Goal: Transaction & Acquisition: Purchase product/service

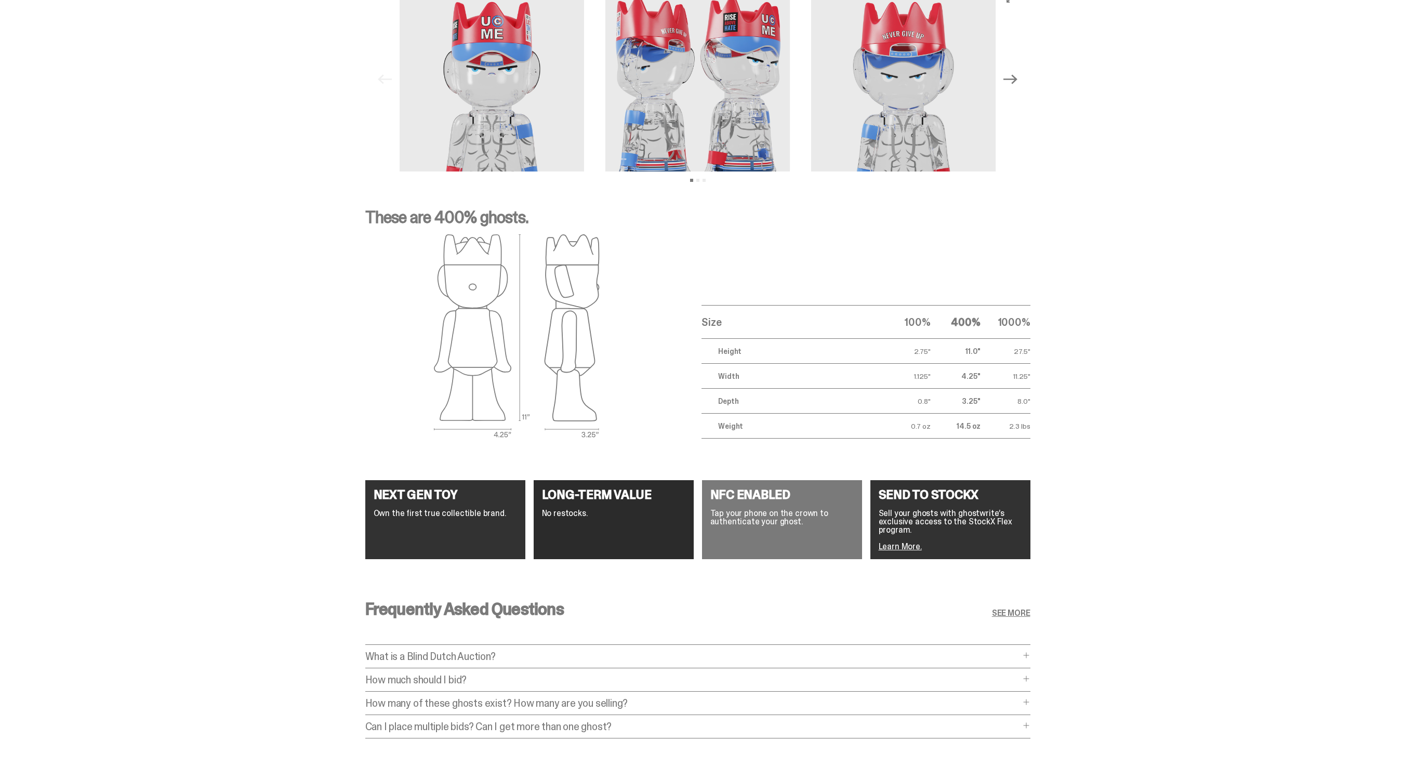
scroll to position [1551, 0]
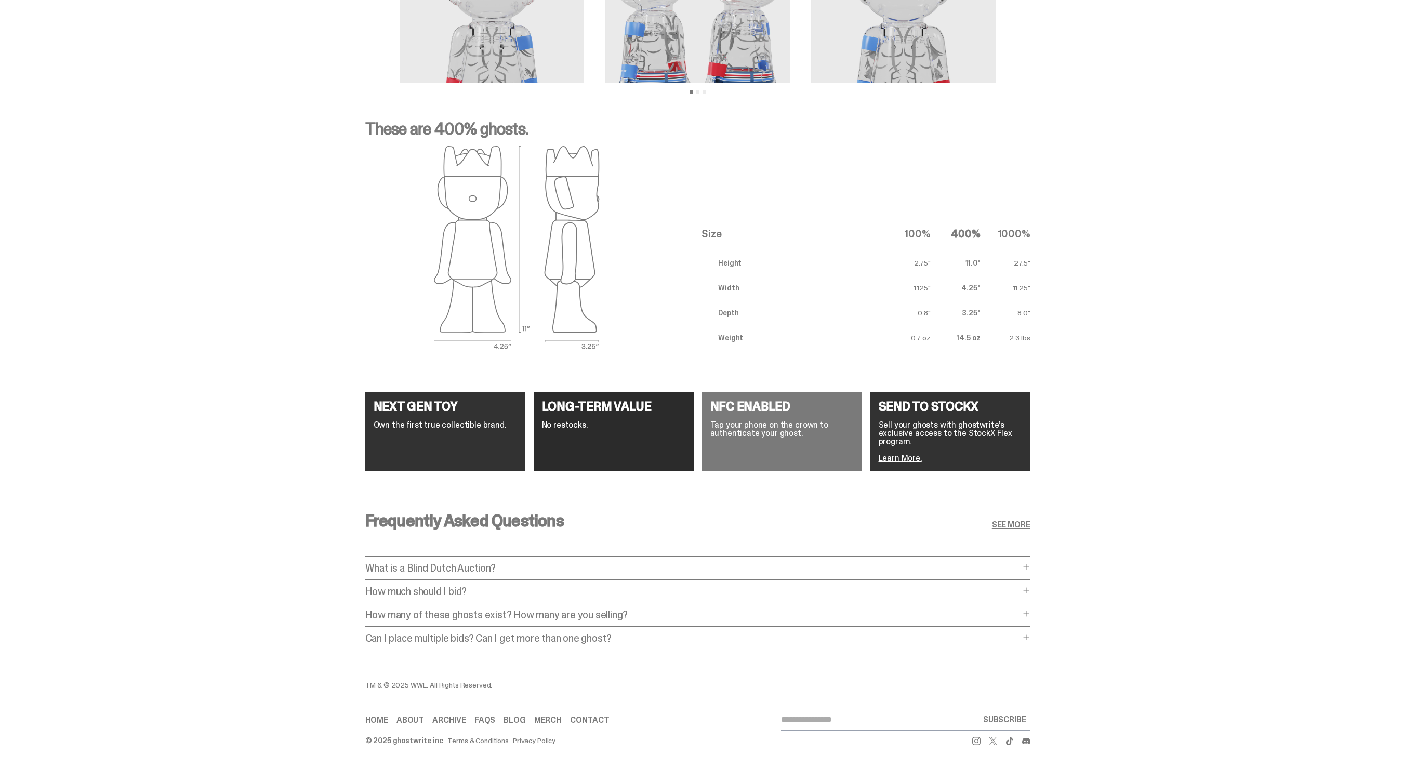
click at [548, 591] on div "How much should I bid? How much should I bid? The short answer is: just bid the…" at bounding box center [697, 594] width 665 height 17
click at [536, 586] on p "How much should I bid?" at bounding box center [692, 591] width 655 height 10
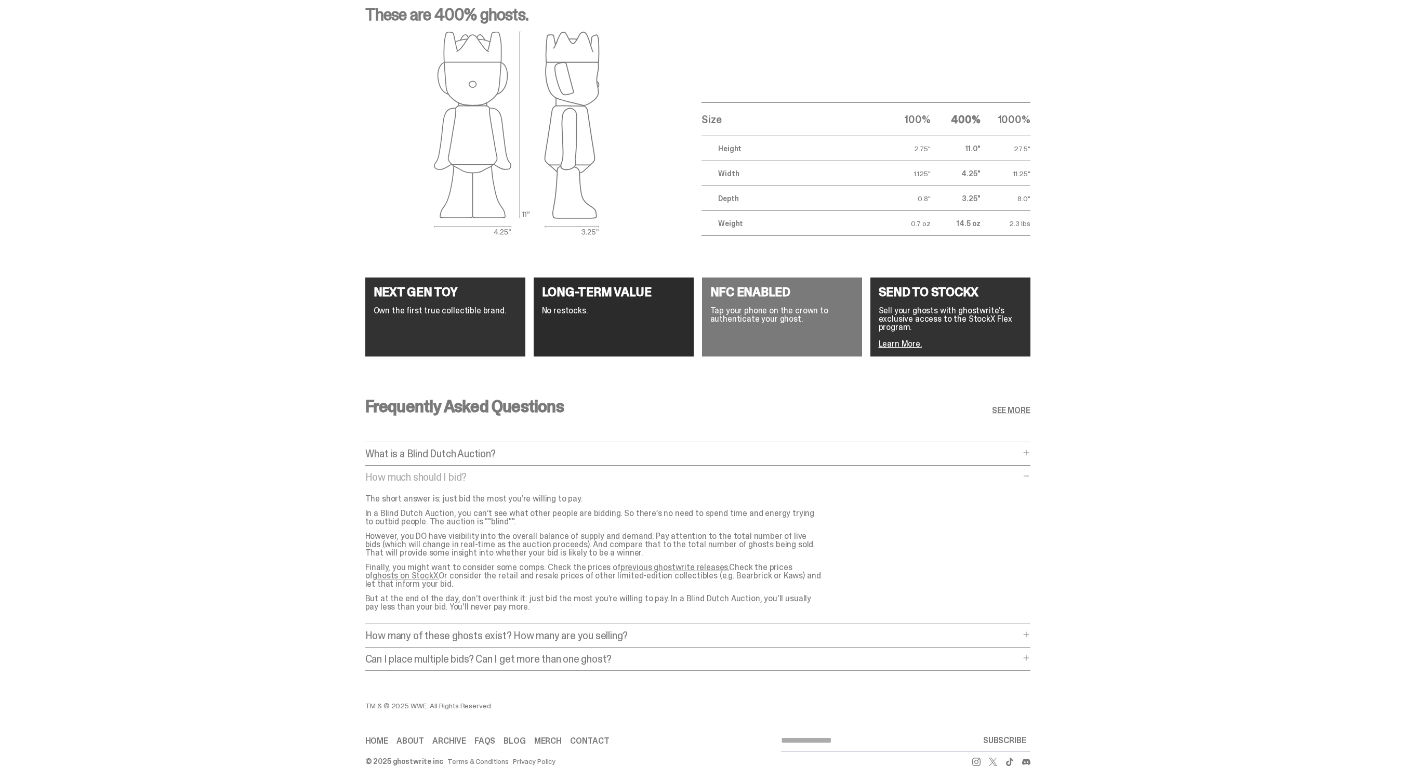
scroll to position [1686, 0]
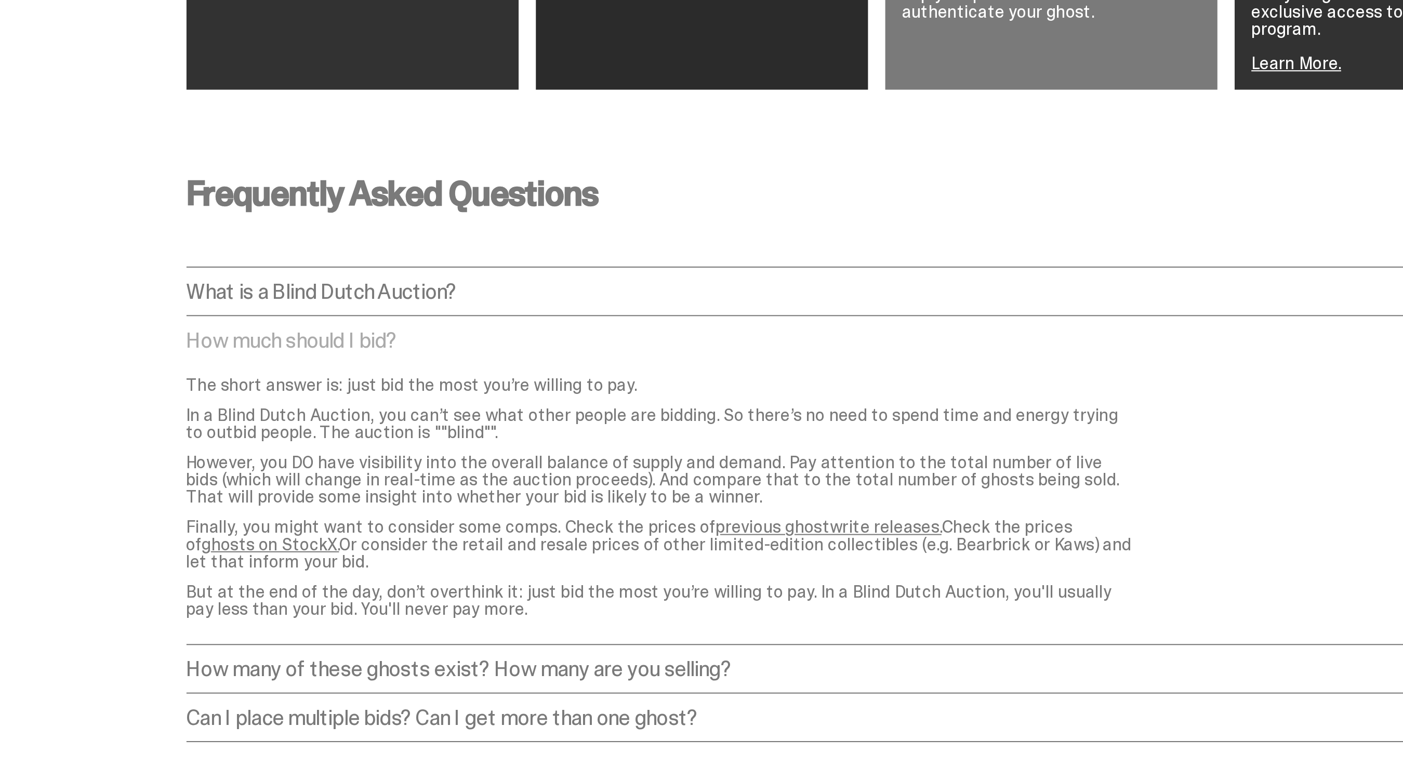
click at [663, 541] on link "previous ghostwrite releases." at bounding box center [674, 546] width 109 height 11
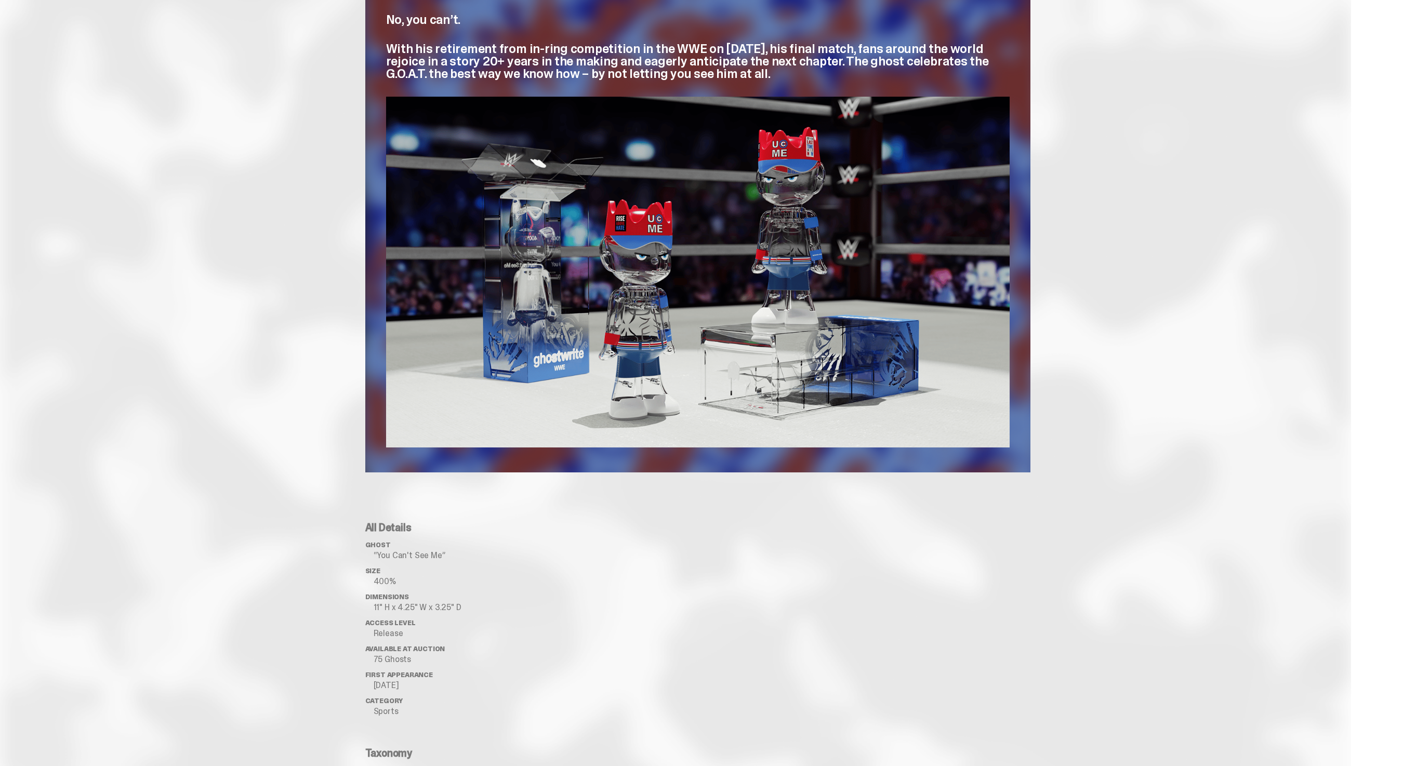
scroll to position [0, 0]
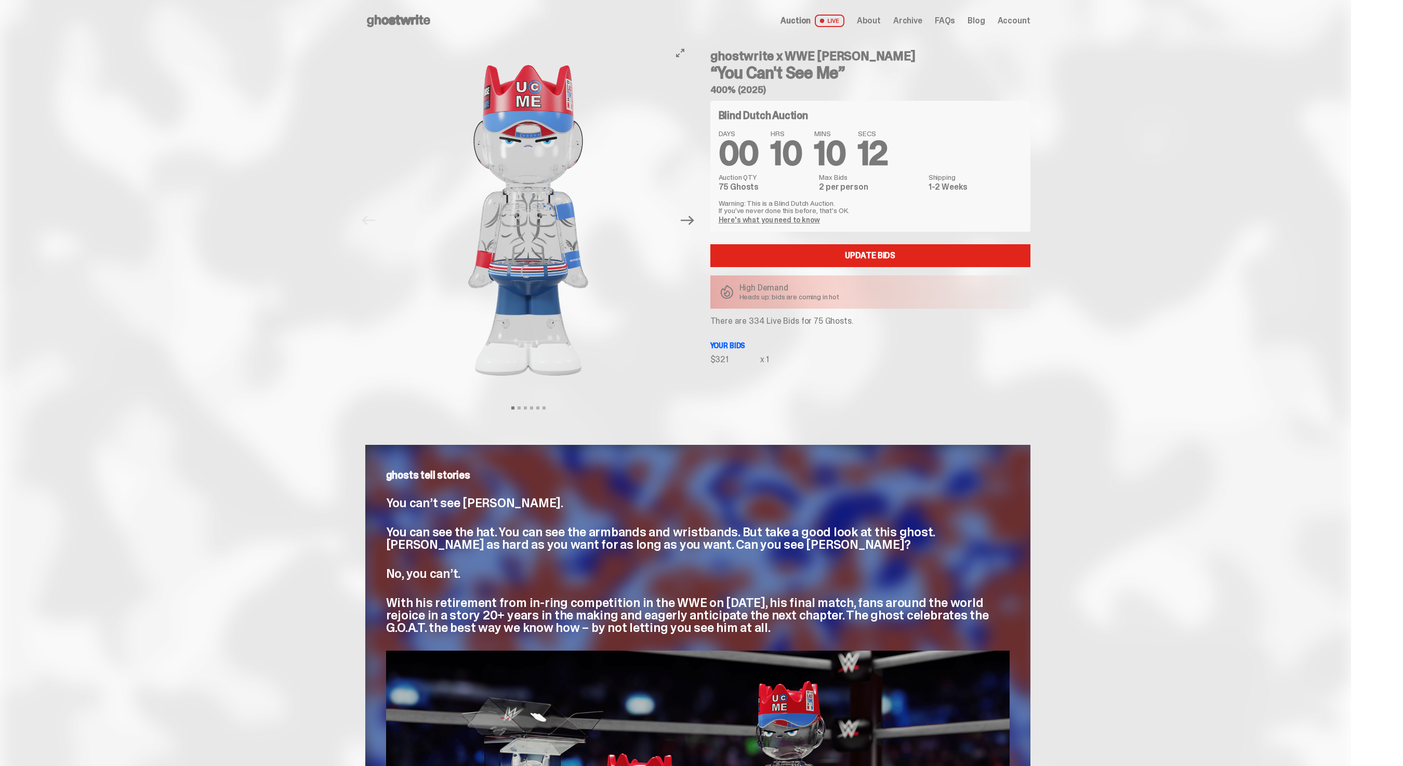
click at [412, 55] on img at bounding box center [529, 221] width 286 height 358
click at [419, 8] on div "Open main menu Home Auction LIVE About Archive FAQs Blog Account" at bounding box center [697, 21] width 665 height 42
click at [419, 25] on icon at bounding box center [398, 20] width 67 height 17
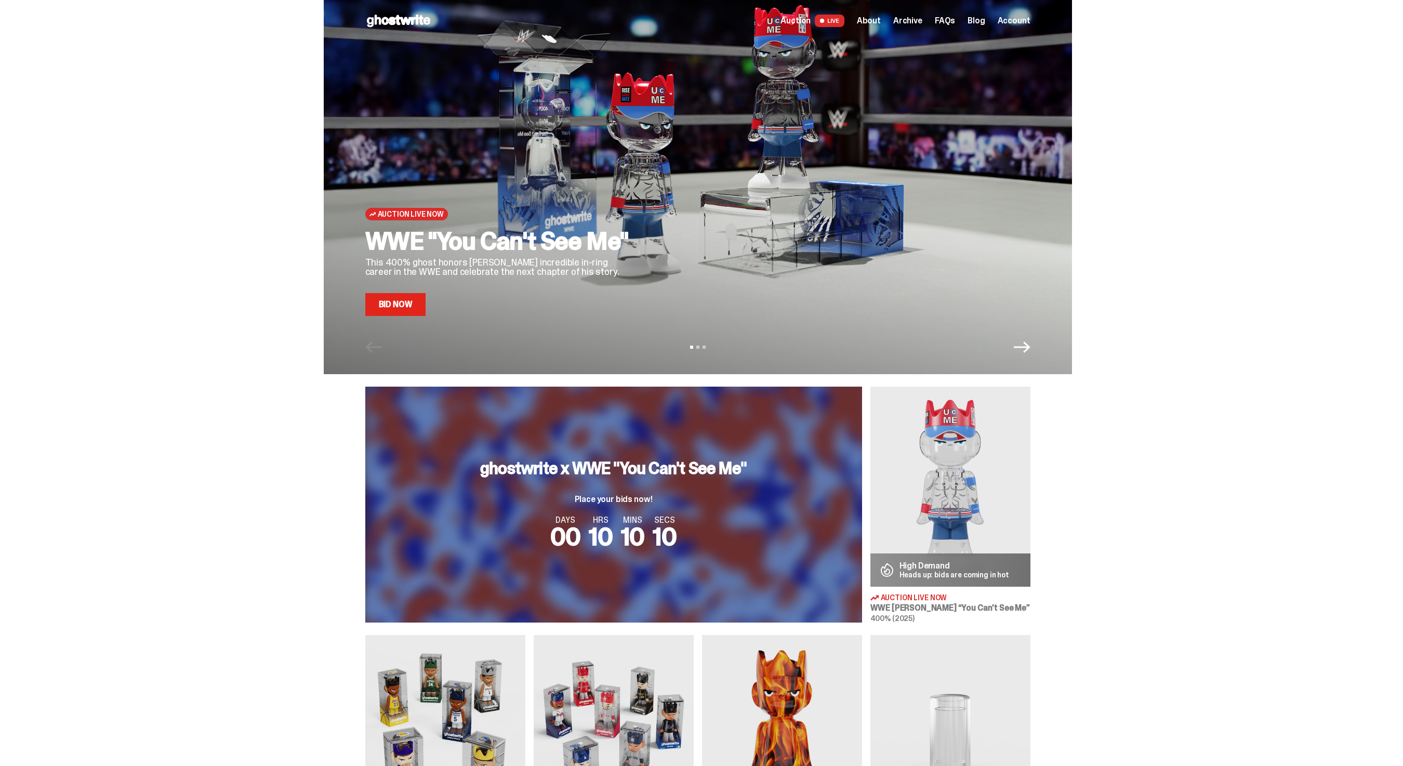
click at [427, 323] on div "Auction Live Now WWE "You Can't See Me" This 400% ghost honors [PERSON_NAME] in…" at bounding box center [698, 187] width 748 height 374
click at [413, 308] on link "Bid Now" at bounding box center [395, 304] width 61 height 23
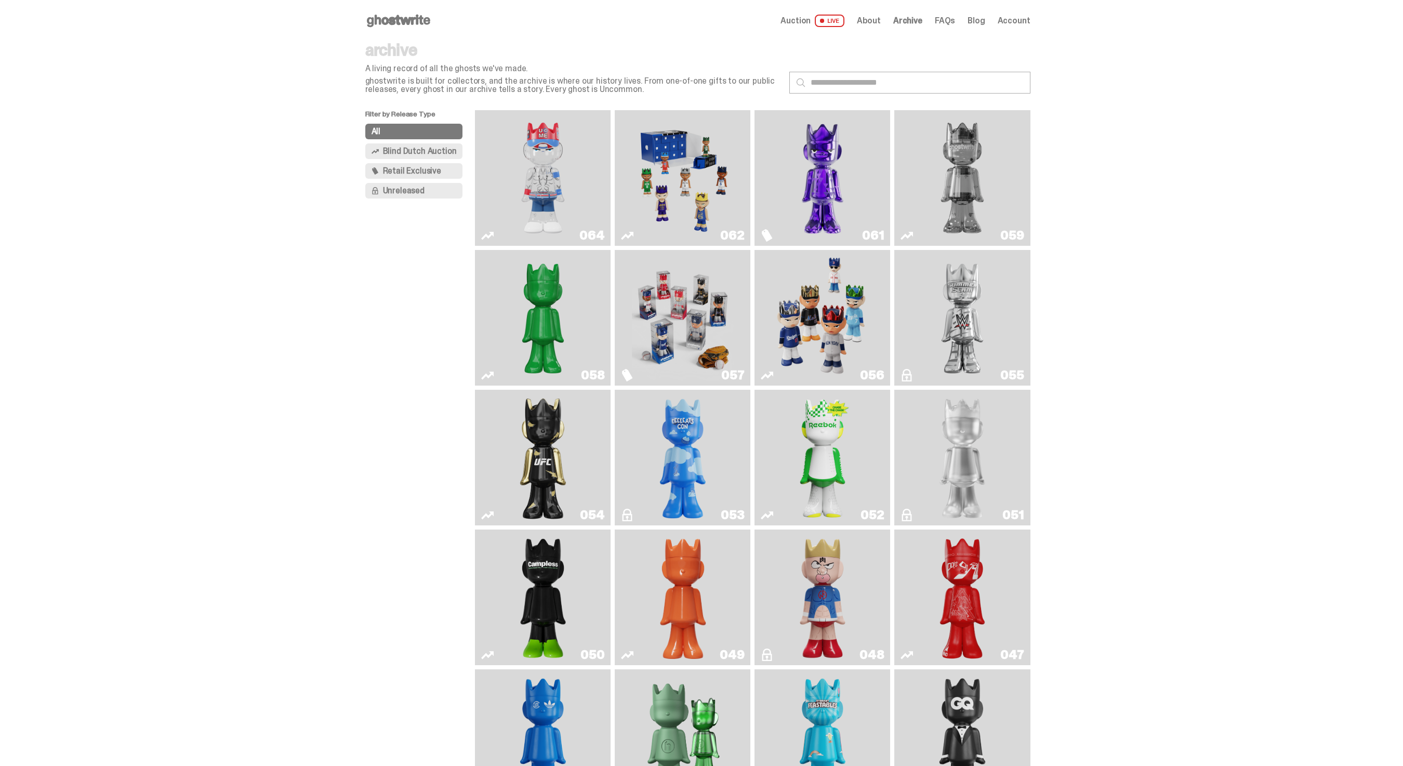
click at [432, 152] on span "Blind Dutch Auction" at bounding box center [420, 151] width 74 height 8
